Goal: Navigation & Orientation: Find specific page/section

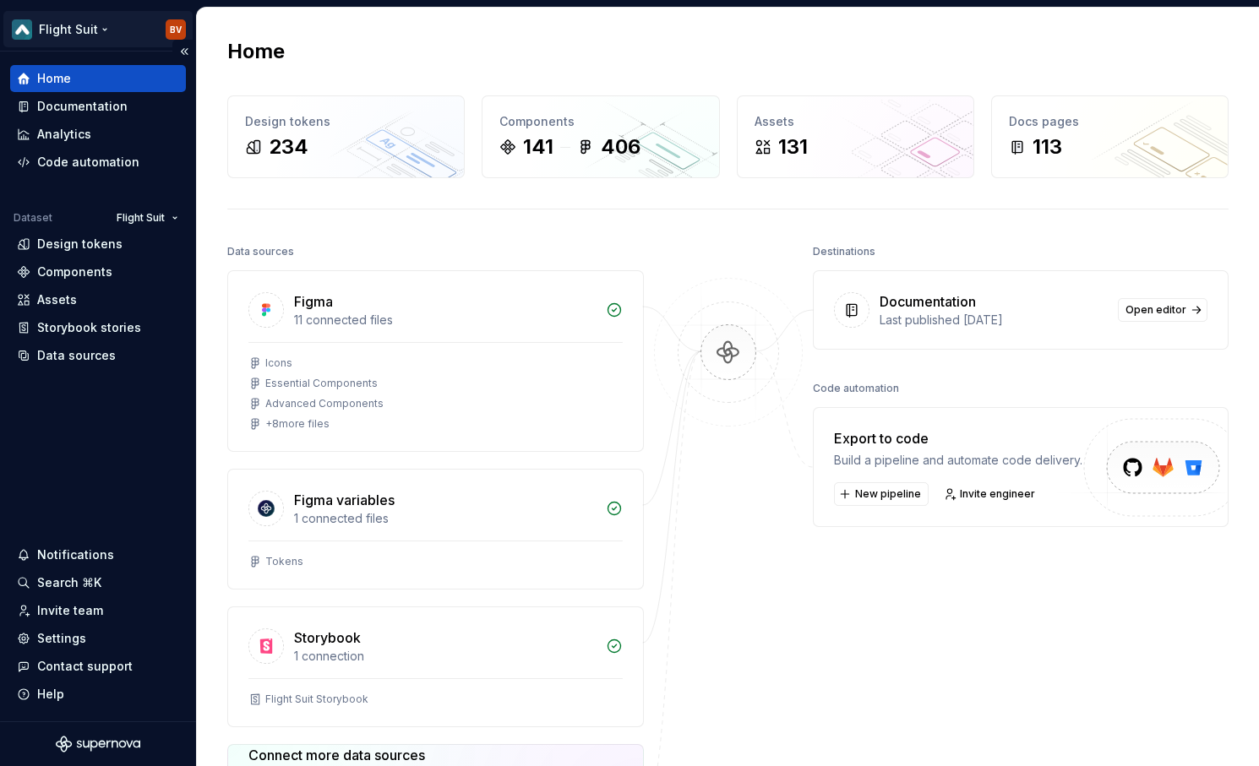
click at [82, 35] on html "Flight Suit BV Home Documentation Analytics Code automation Dataset Flight Suit…" at bounding box center [629, 383] width 1259 height 766
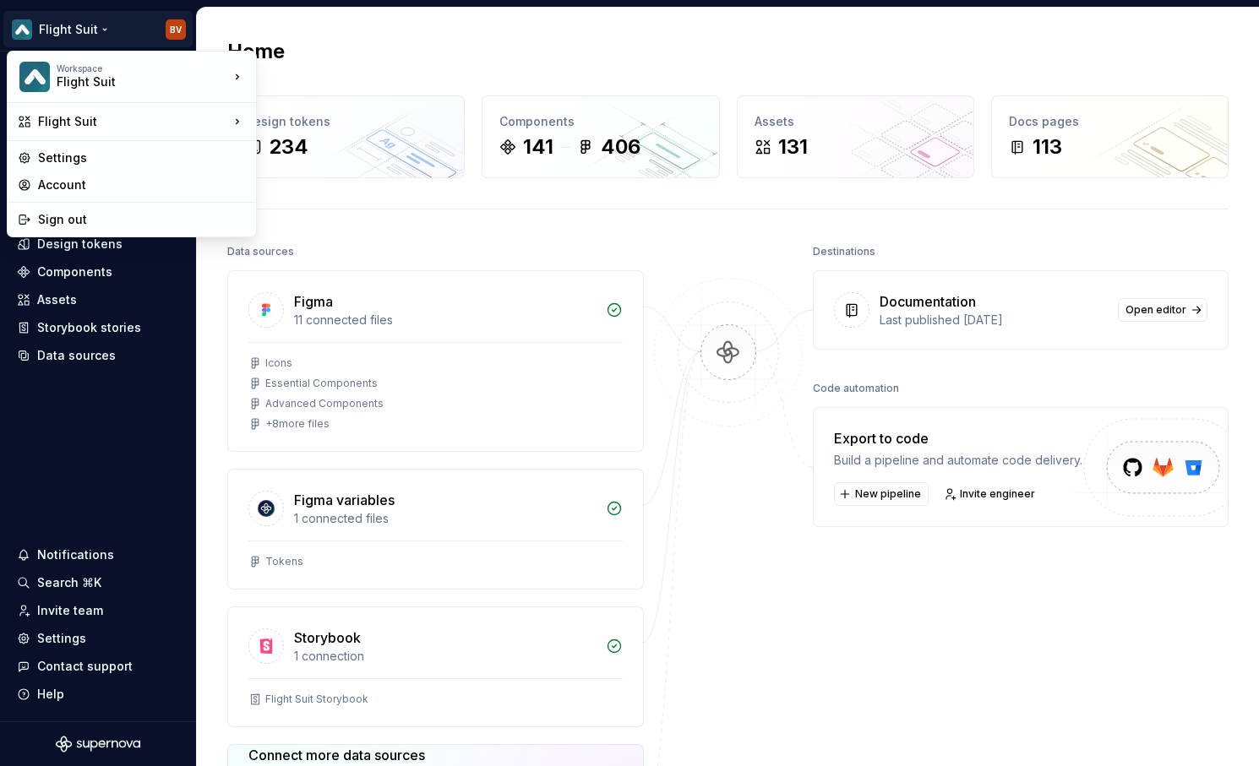
click at [918, 19] on html "Flight Suit BV Home Documentation Analytics Code automation Dataset Flight Suit…" at bounding box center [629, 383] width 1259 height 766
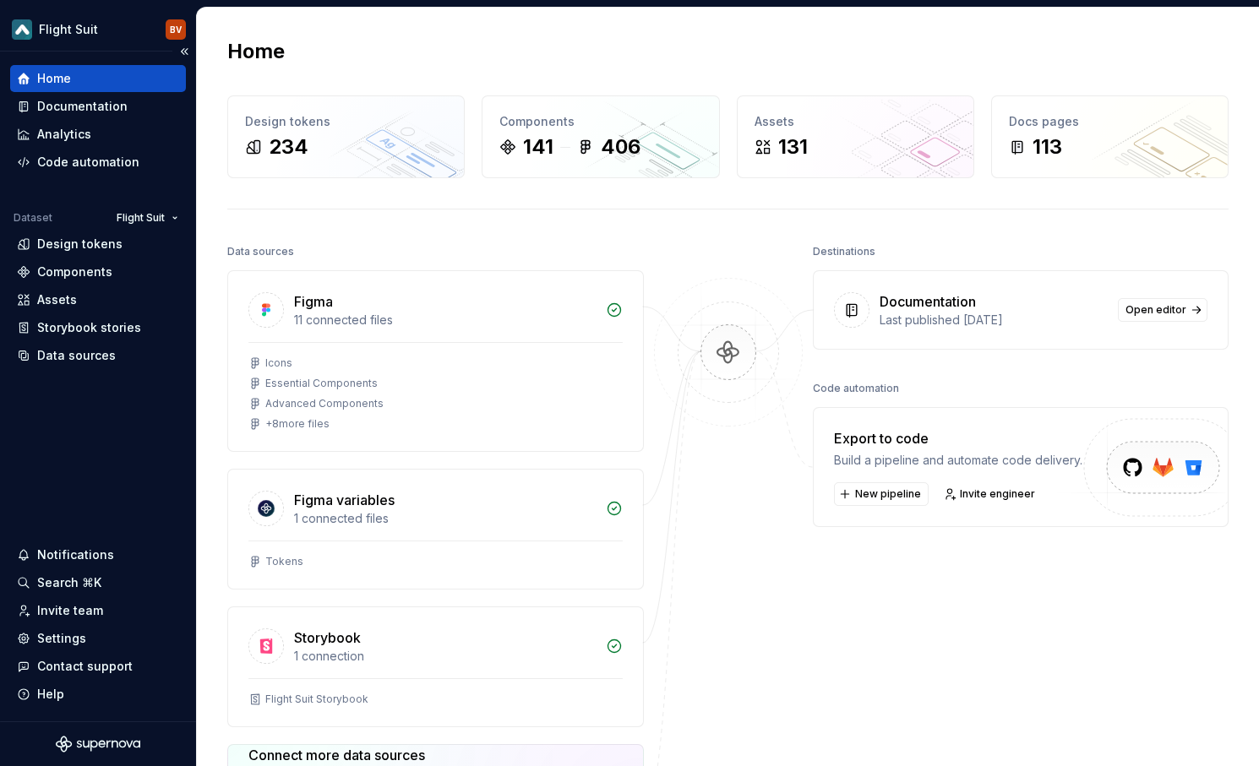
click at [112, 745] on icon "Supernova Logo" at bounding box center [115, 745] width 7 height 8
